Goal: Information Seeking & Learning: Get advice/opinions

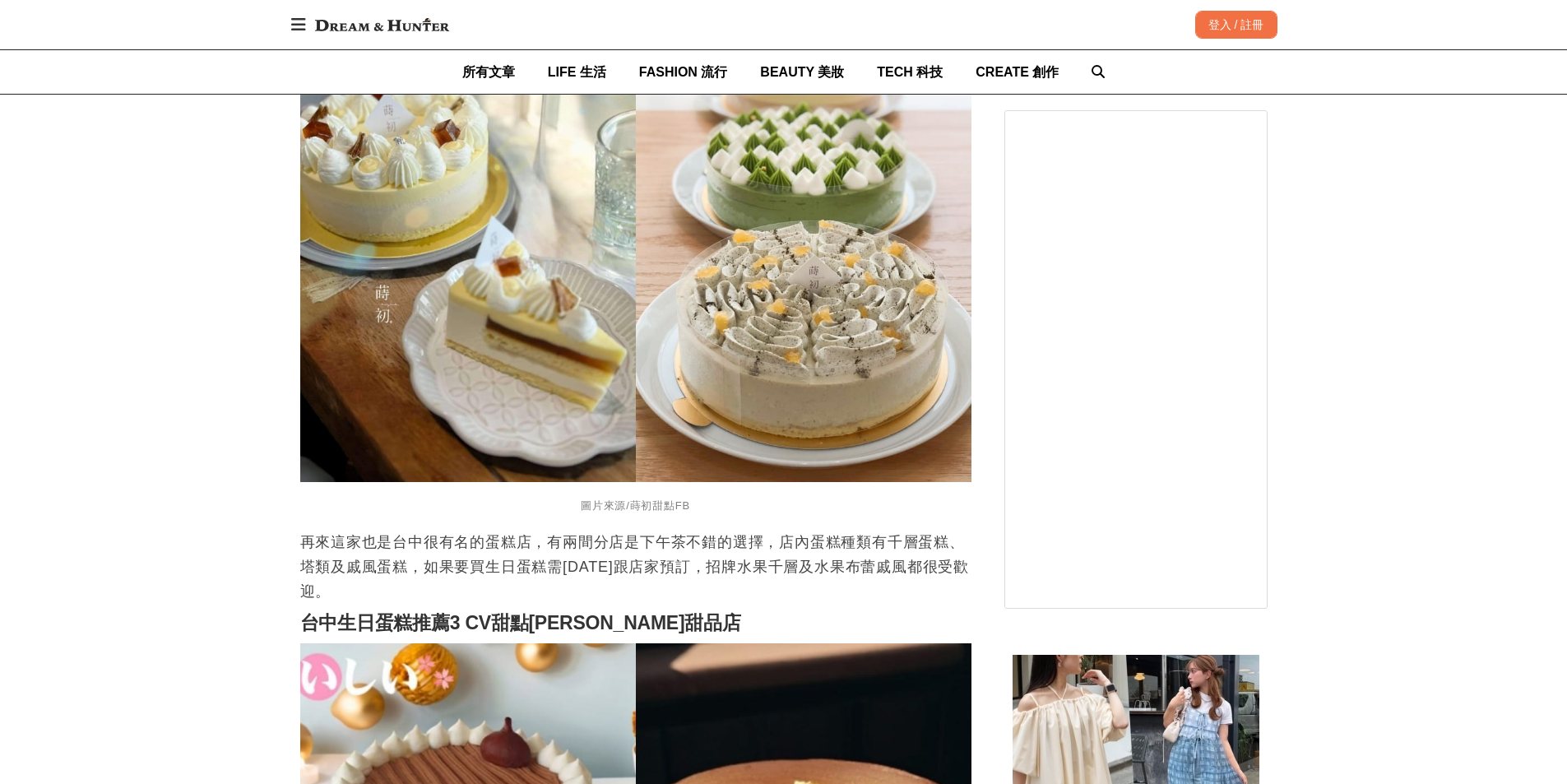
scroll to position [1974, 0]
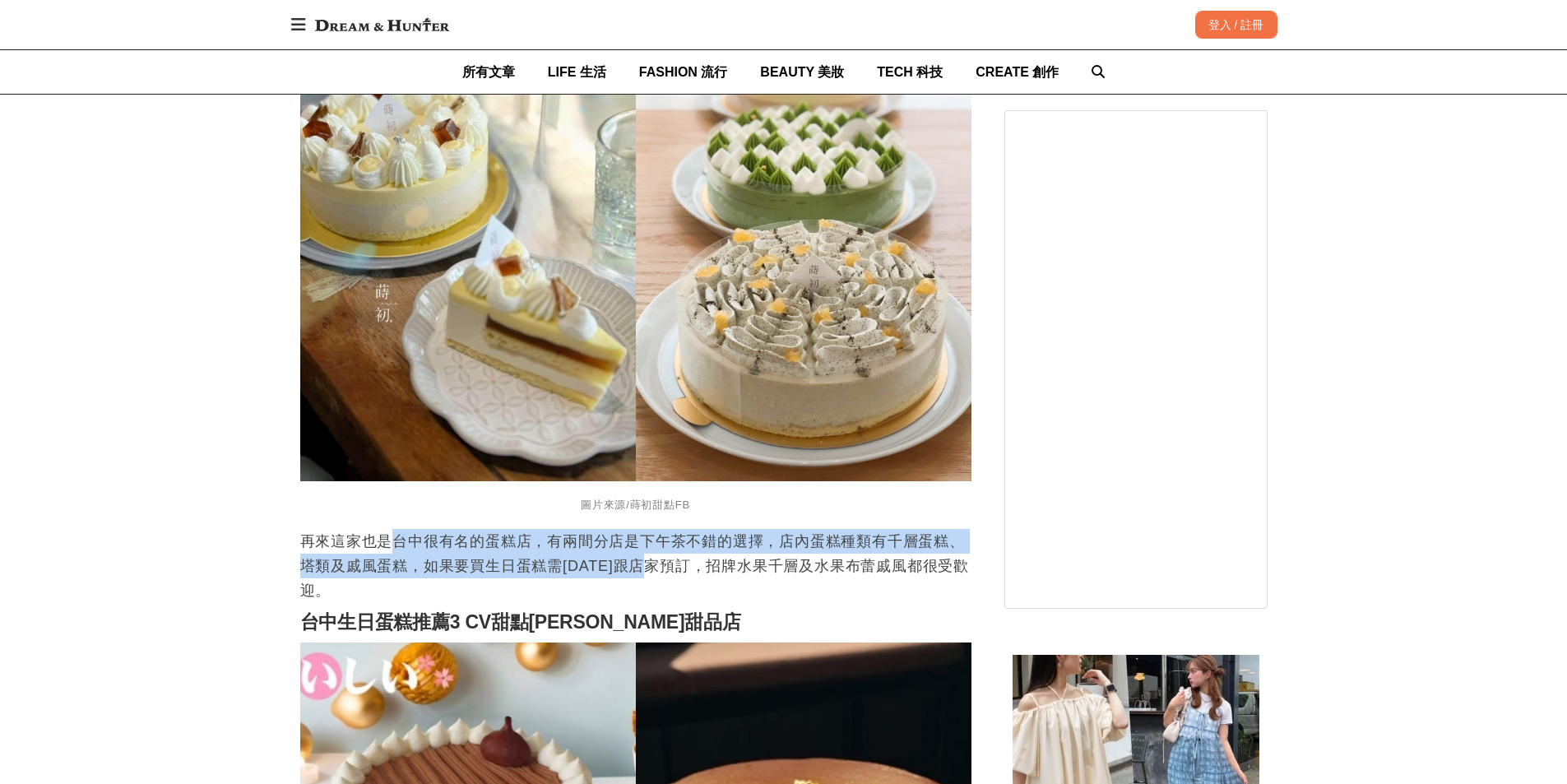
drag, startPoint x: 410, startPoint y: 529, endPoint x: 679, endPoint y: 547, distance: 269.6
click at [679, 547] on p "再來這家也是台中很有名的蛋糕店，有兩間分店是下午茶不錯的選擇，店內蛋糕種類有千層蛋糕、塔類及戚風蛋糕，如果要買生日蛋糕需[DATE]跟店家預訂，招牌水果千層及…" at bounding box center [636, 566] width 672 height 74
click at [680, 547] on p "再來這家也是台中很有名的蛋糕店，有兩間分店是下午茶不錯的選擇，店內蛋糕種類有千層蛋糕、塔類及戚風蛋糕，如果要買生日蛋糕需[DATE]跟店家預訂，招牌水果千層及…" at bounding box center [636, 566] width 672 height 74
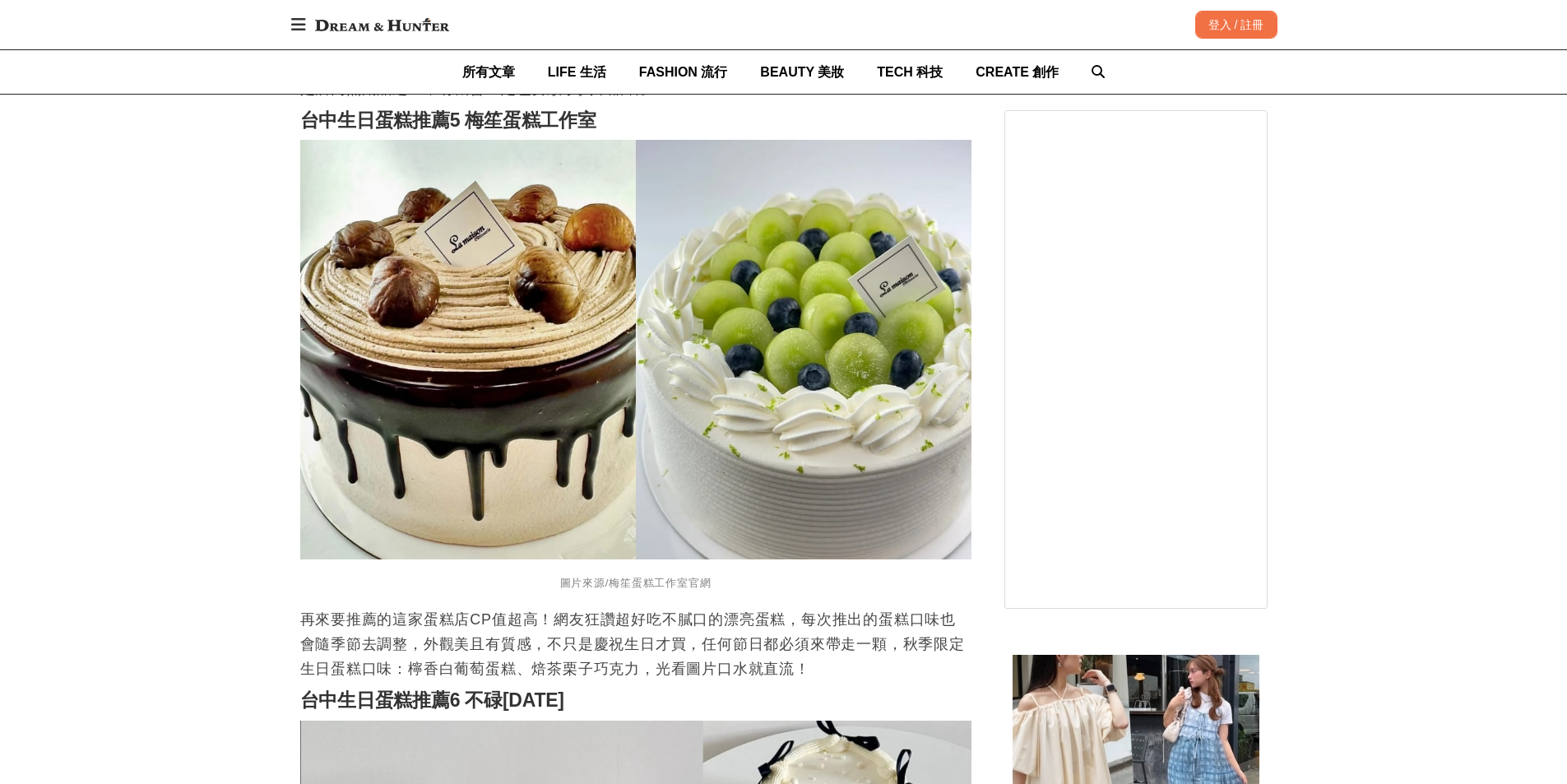
scroll to position [3701, 0]
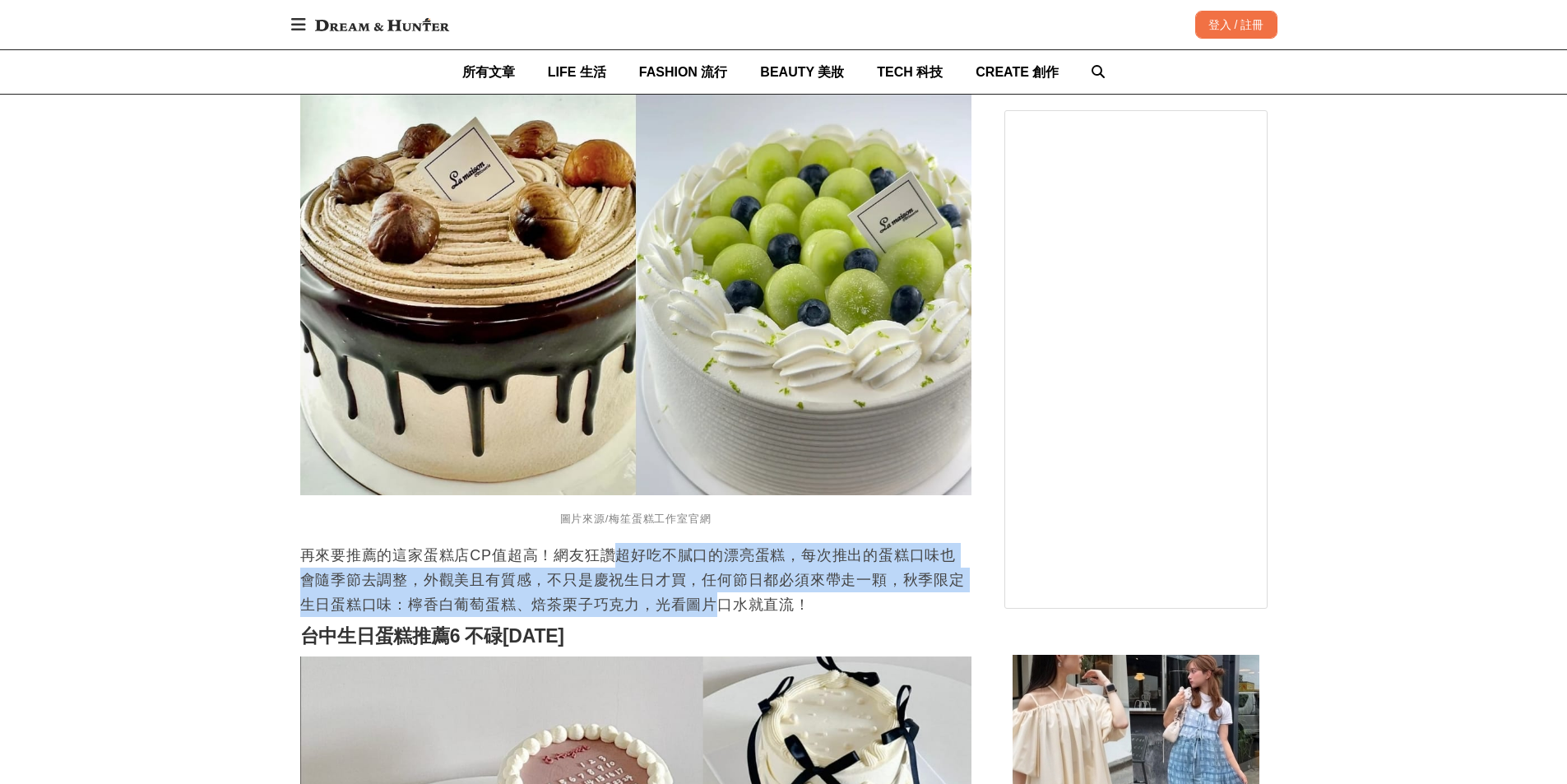
drag, startPoint x: 616, startPoint y: 537, endPoint x: 725, endPoint y: 588, distance: 120.3
click at [724, 588] on p "再來要推薦的這家蛋糕店CP值超高！網友狂讚超好吃不膩口的漂亮蛋糕，每次推出的蛋糕口味也會隨季節去調整，外觀美且有質感，不只是慶祝生日才買，任何節日都必須來帶走…" at bounding box center [636, 579] width 672 height 74
click at [725, 588] on p "再來要推薦的這家蛋糕店CP值超高！網友狂讚超好吃不膩口的漂亮蛋糕，每次推出的蛋糕口味也會隨季節去調整，外觀美且有質感，不只是慶祝生日才買，任何節日都必須來帶走…" at bounding box center [636, 579] width 672 height 74
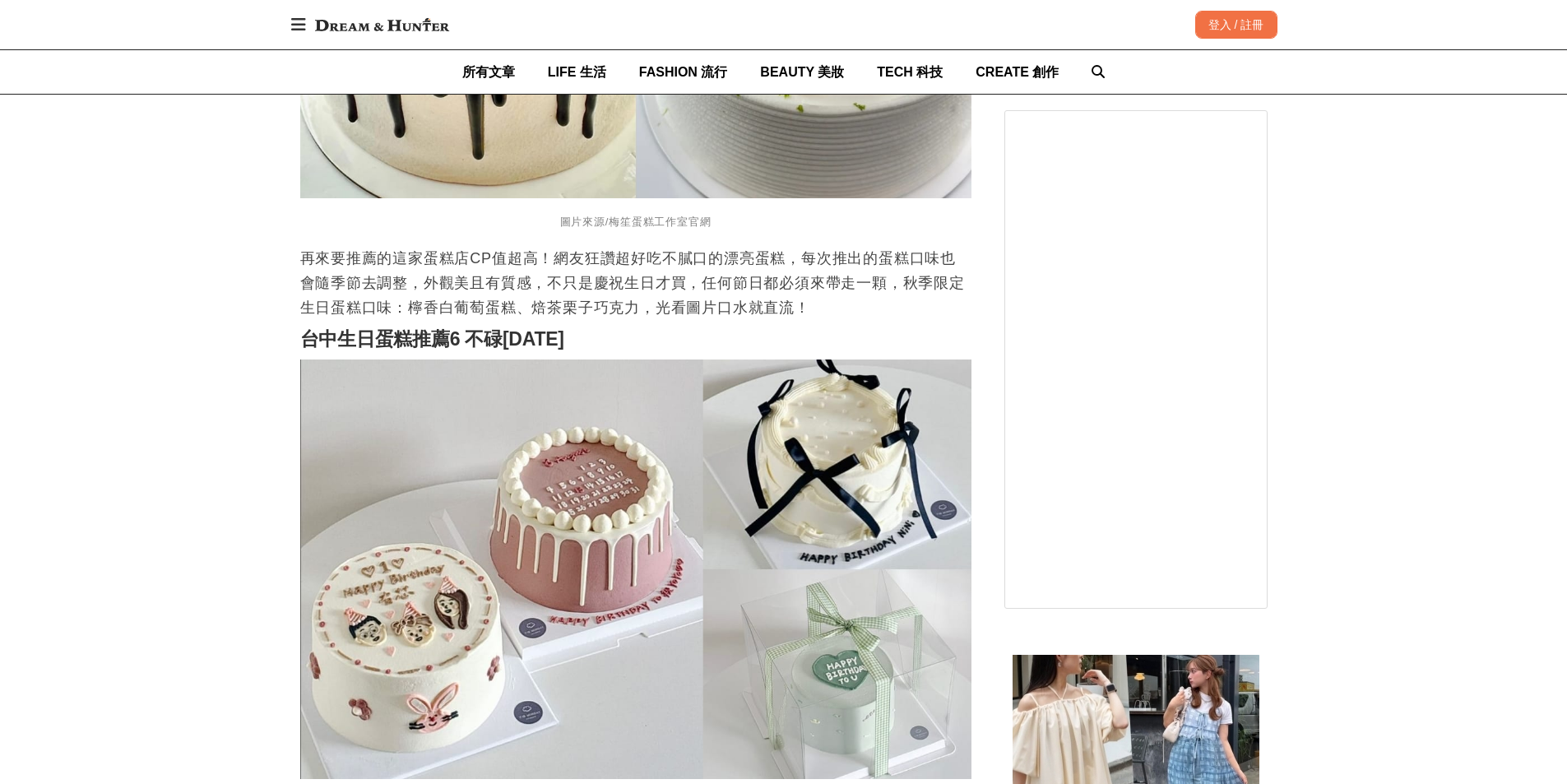
scroll to position [3586, 0]
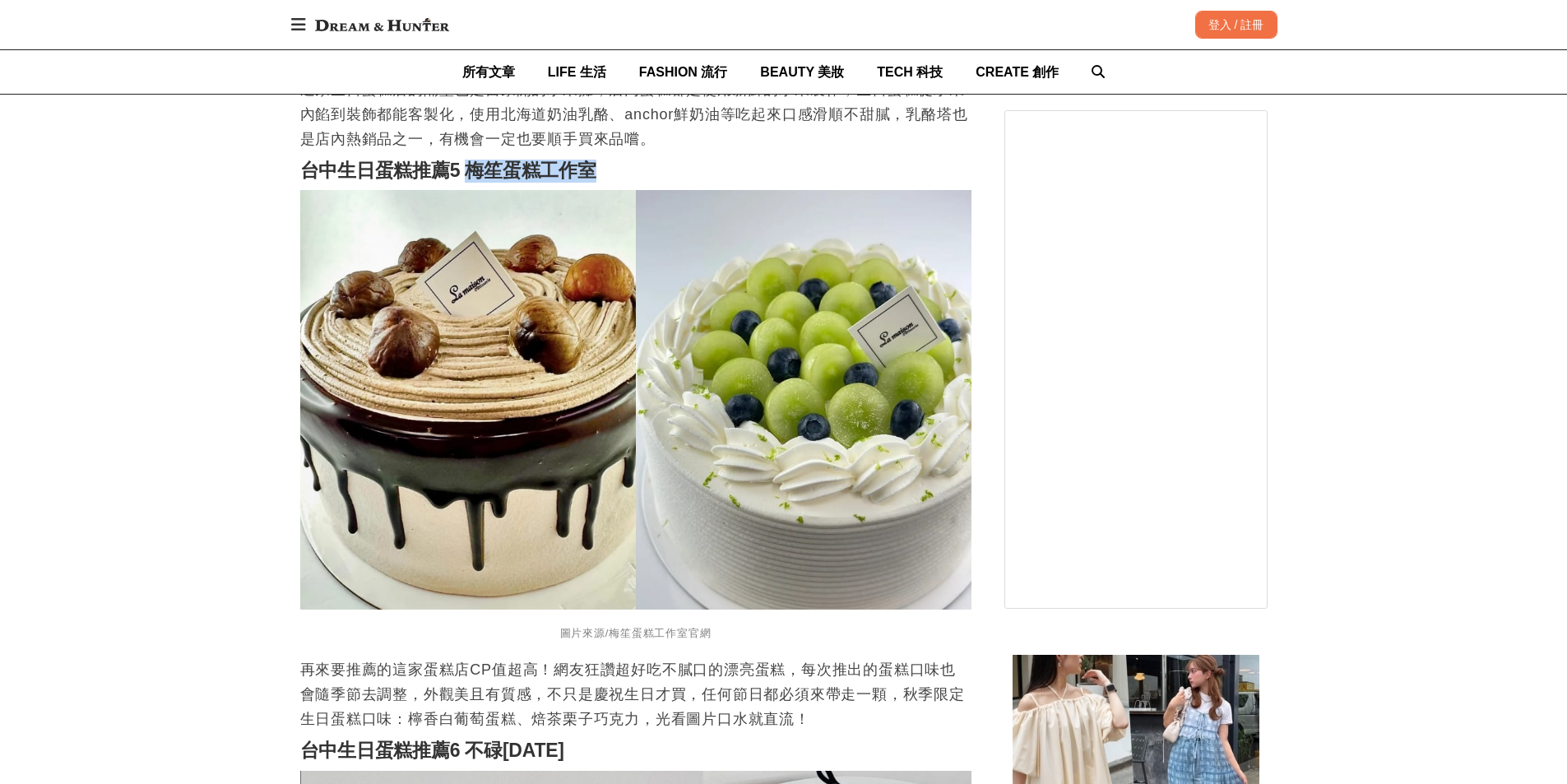
drag, startPoint x: 474, startPoint y: 152, endPoint x: 622, endPoint y: 151, distance: 148.0
click at [622, 160] on h2 "台中生日蛋糕推薦5 梅笙蛋糕工作室" at bounding box center [636, 171] width 672 height 23
copy strong "梅笙蛋糕工作室"
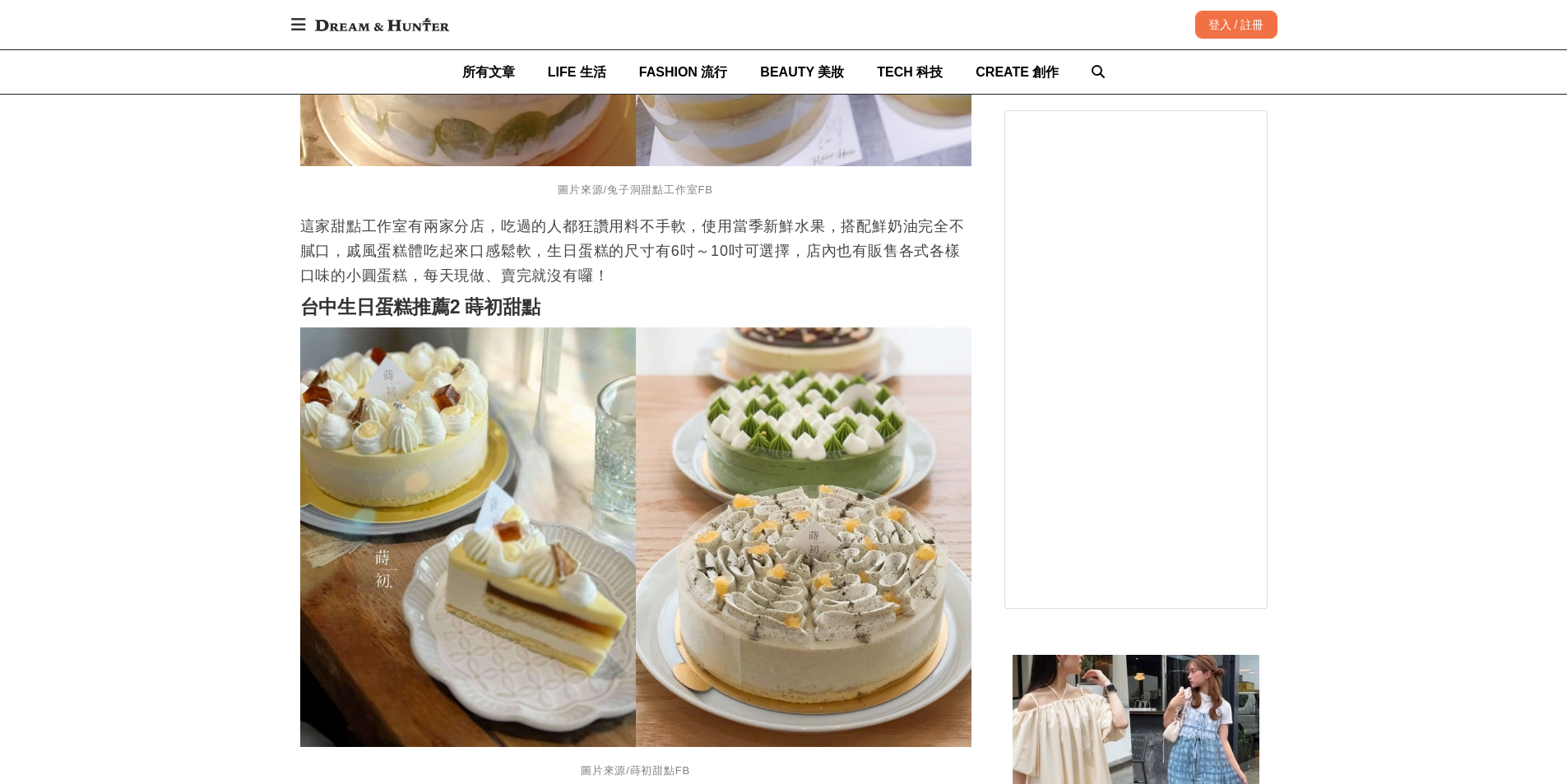
scroll to position [1695, 0]
